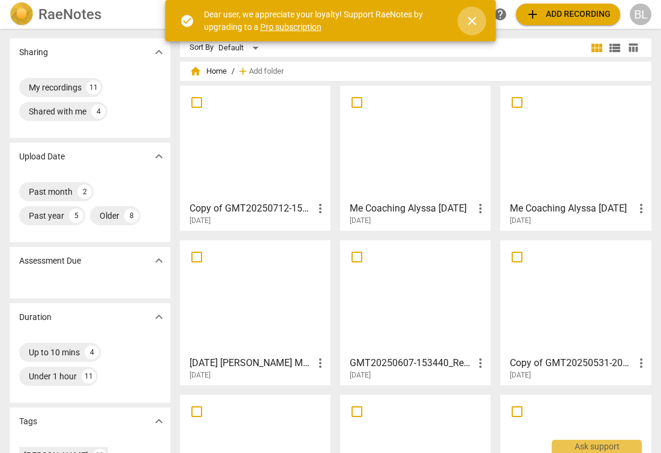
click at [476, 20] on span "close" at bounding box center [472, 21] width 14 height 14
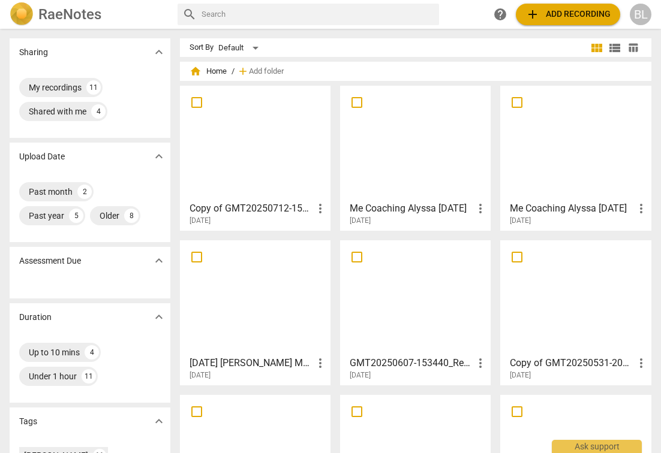
click at [575, 13] on span "add Add recording" at bounding box center [567, 14] width 85 height 14
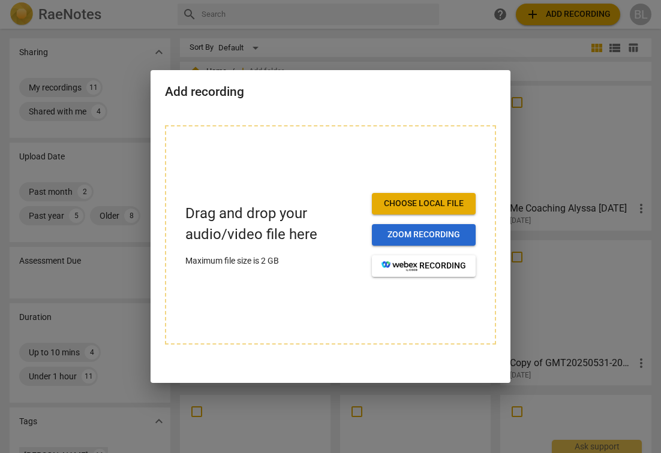
click at [431, 232] on span "Zoom recording" at bounding box center [423, 235] width 85 height 12
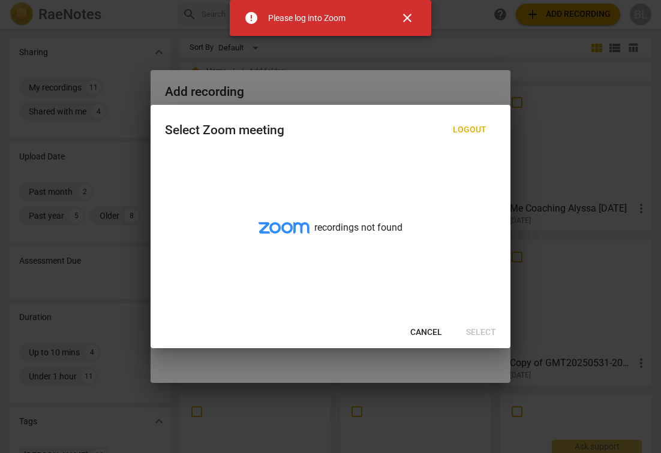
click at [407, 15] on span "close" at bounding box center [407, 18] width 14 height 14
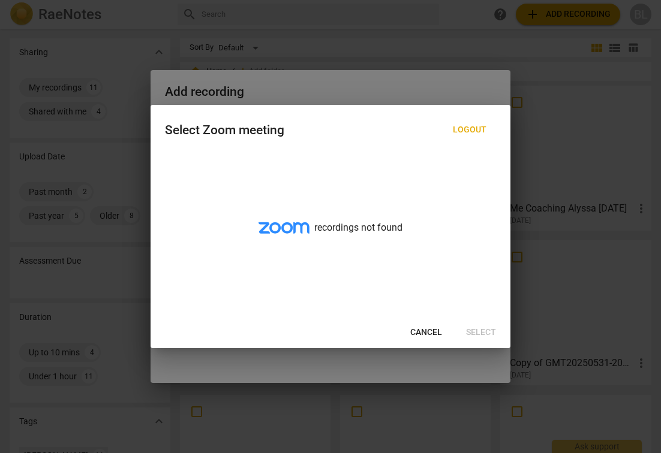
click at [428, 331] on span "Cancel" at bounding box center [426, 333] width 32 height 12
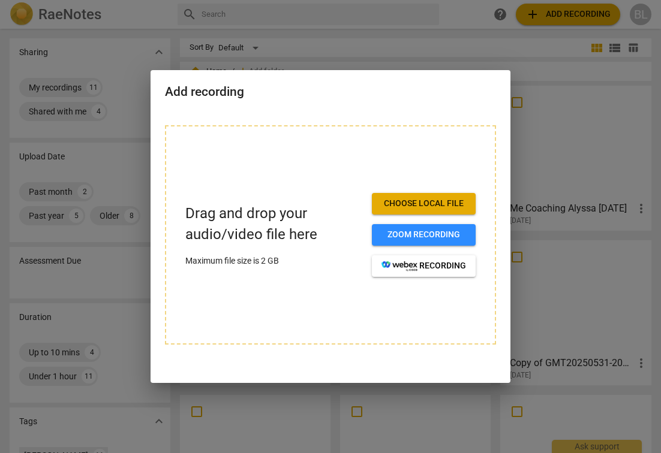
click at [276, 218] on p "Drag and drop your audio/video file here" at bounding box center [273, 224] width 177 height 42
drag, startPoint x: 378, startPoint y: 83, endPoint x: 347, endPoint y: 102, distance: 36.8
click at [343, 106] on div "Add recording" at bounding box center [331, 90] width 360 height 41
drag, startPoint x: 440, startPoint y: 94, endPoint x: 474, endPoint y: 15, distance: 86.0
click at [474, 15] on div "Add recording Drag and drop your audio/video file here Maximum file size is 2 G…" at bounding box center [330, 226] width 661 height 453
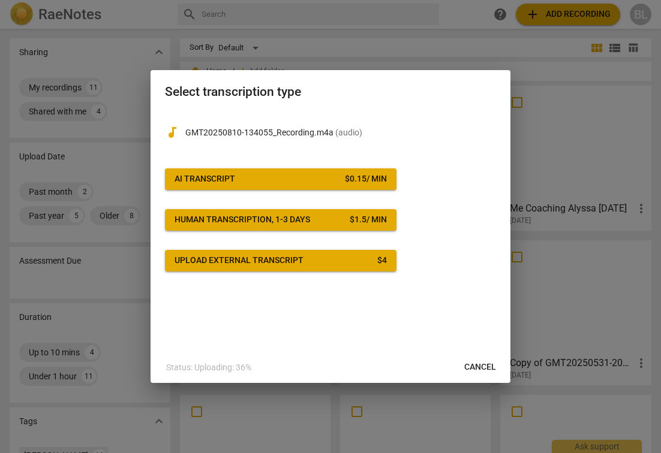
click at [282, 179] on span "AI Transcript $ 0.15 / min" at bounding box center [281, 179] width 212 height 12
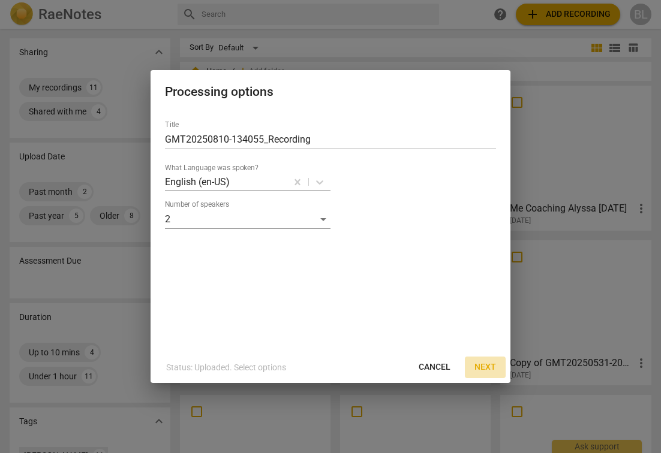
click at [480, 363] on span "Next" at bounding box center [485, 368] width 22 height 12
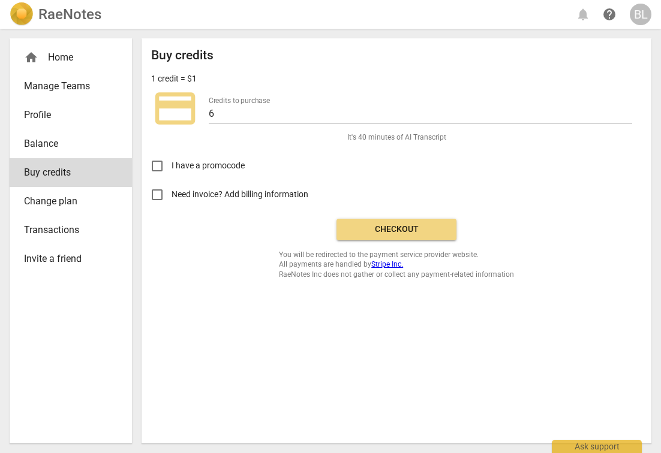
click at [407, 228] on span "Checkout" at bounding box center [396, 230] width 101 height 12
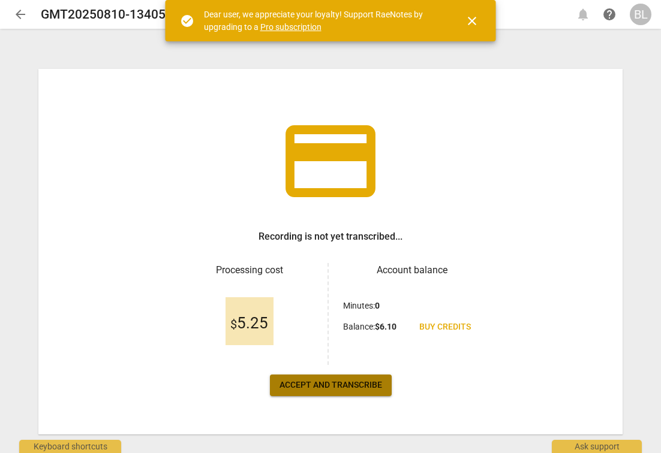
click at [373, 383] on span "Accept and transcribe" at bounding box center [330, 386] width 103 height 12
